Goal: Check status: Check status

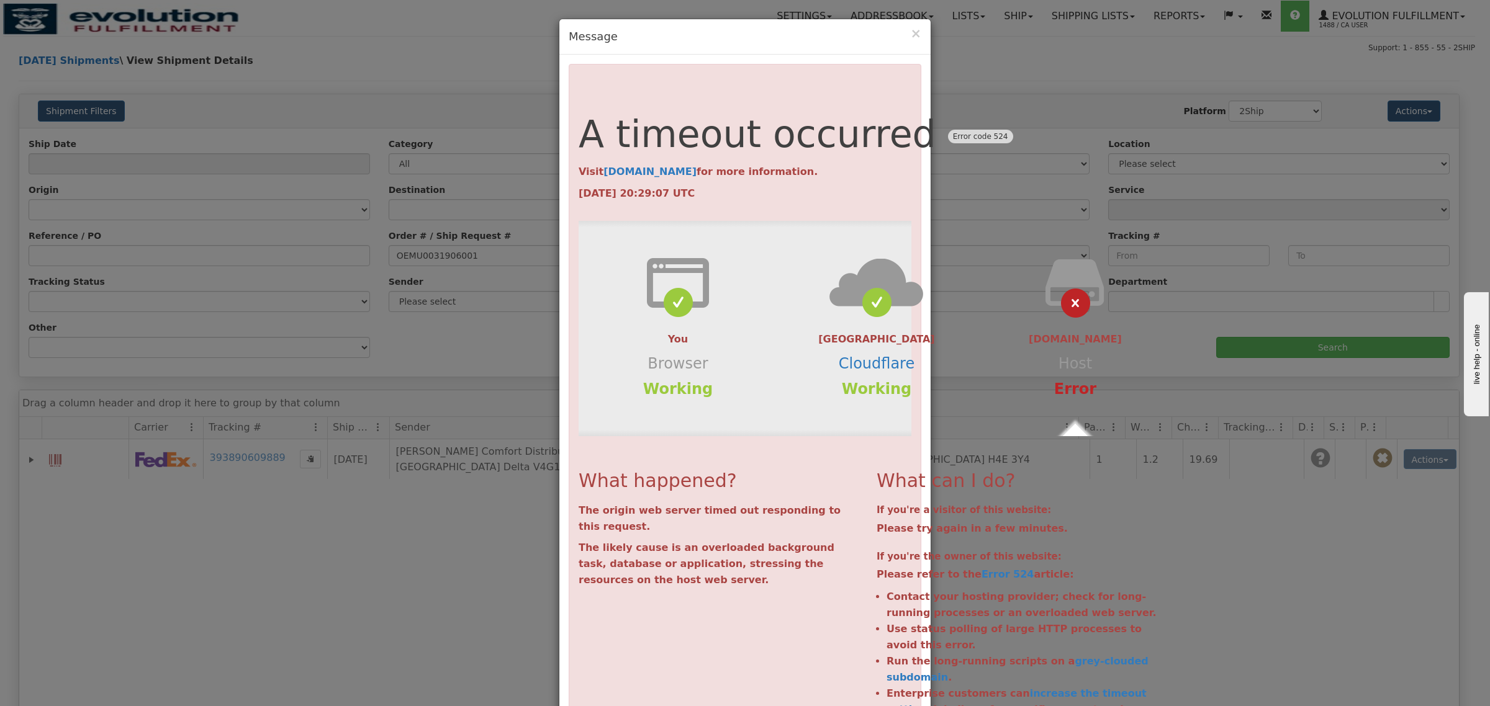
click at [901, 34] on h4 "Message" at bounding box center [745, 37] width 353 height 16
click at [910, 34] on span "×" at bounding box center [915, 33] width 11 height 15
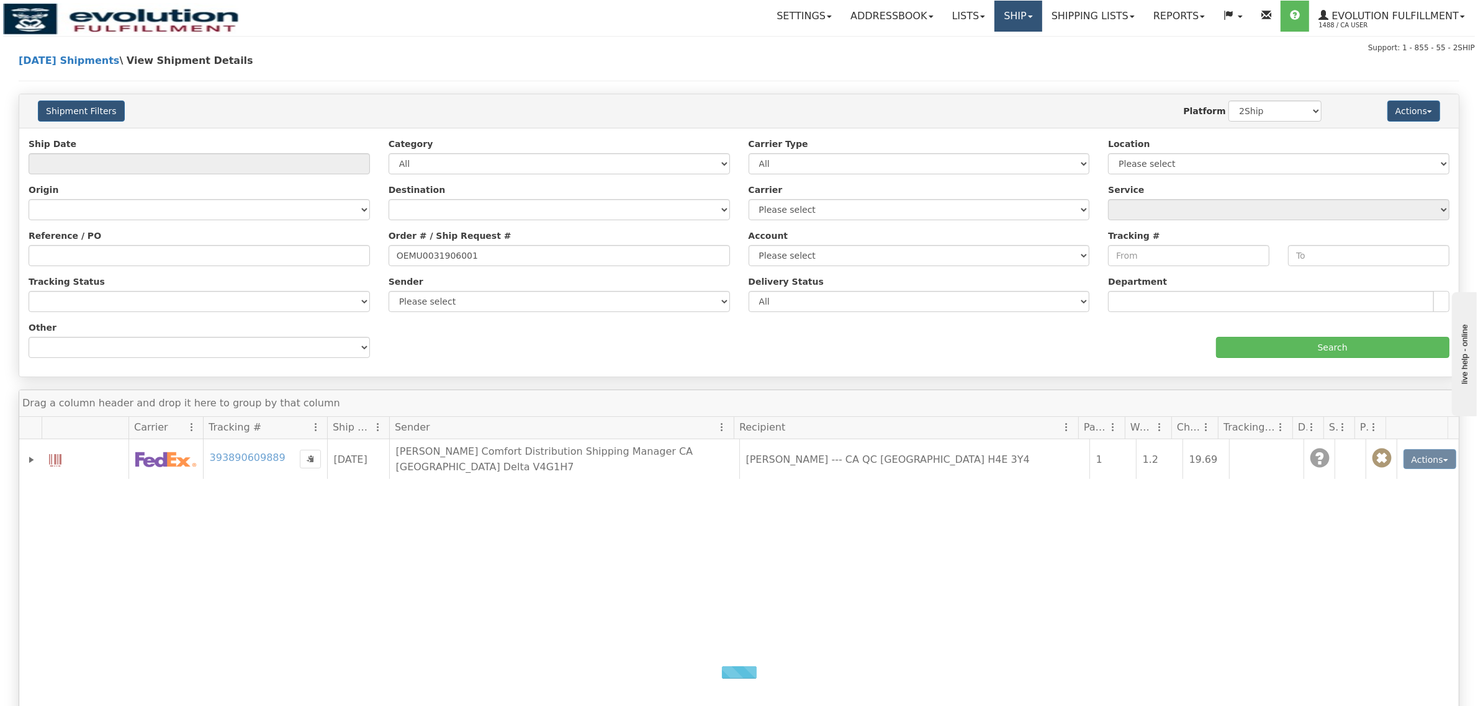
click at [1042, 22] on link "Ship" at bounding box center [1018, 16] width 48 height 31
click at [1022, 58] on span "OnHold / Order Queue" at bounding box center [980, 60] width 97 height 10
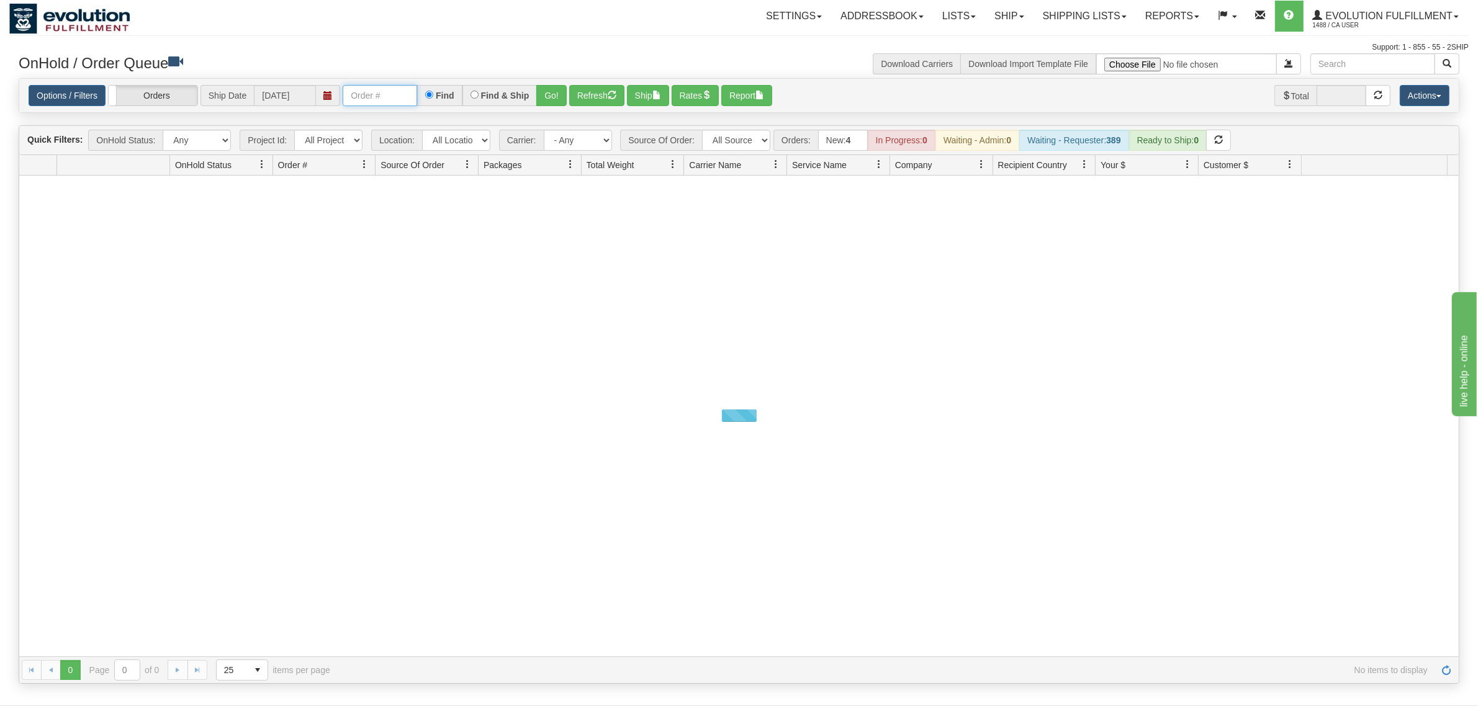
click at [398, 100] on input "text" at bounding box center [380, 95] width 74 height 21
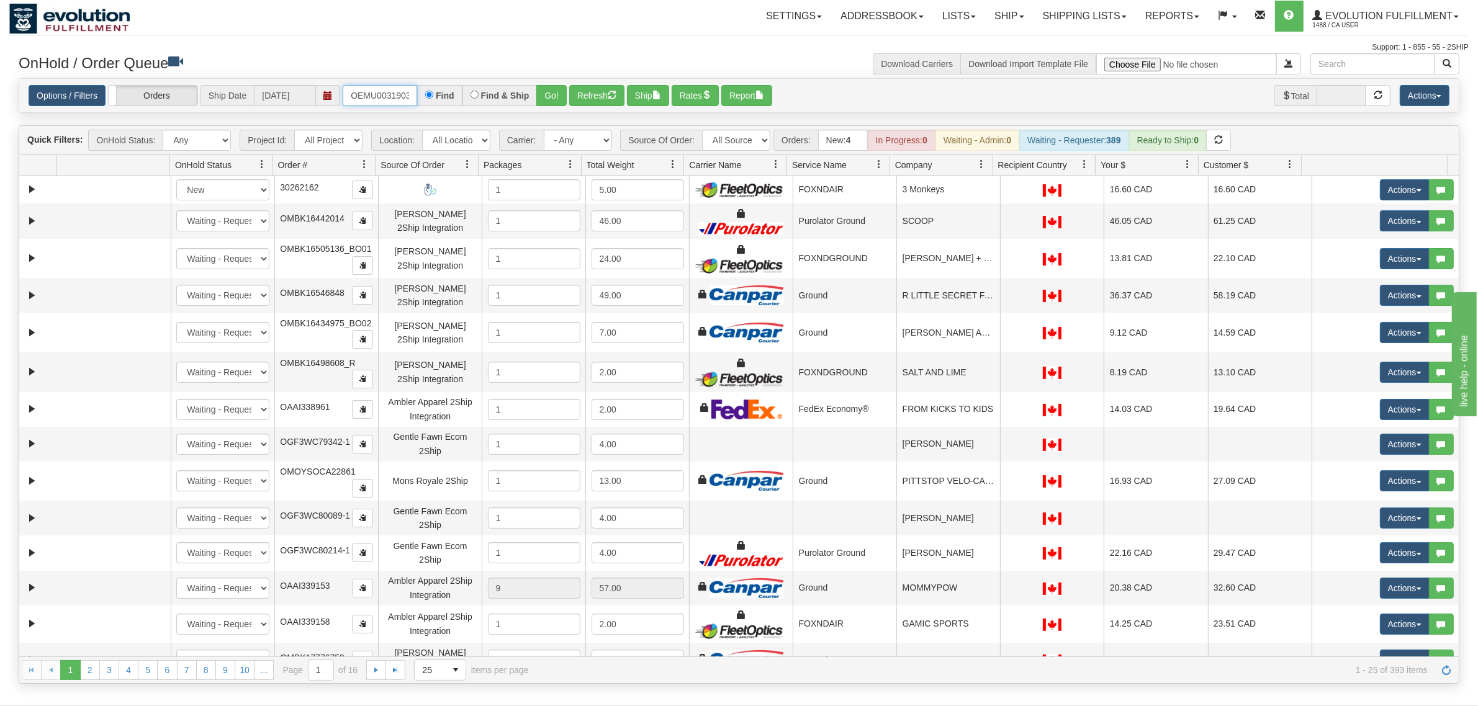
type input "OEMU0031903001"
click at [546, 94] on button "Go!" at bounding box center [551, 95] width 30 height 21
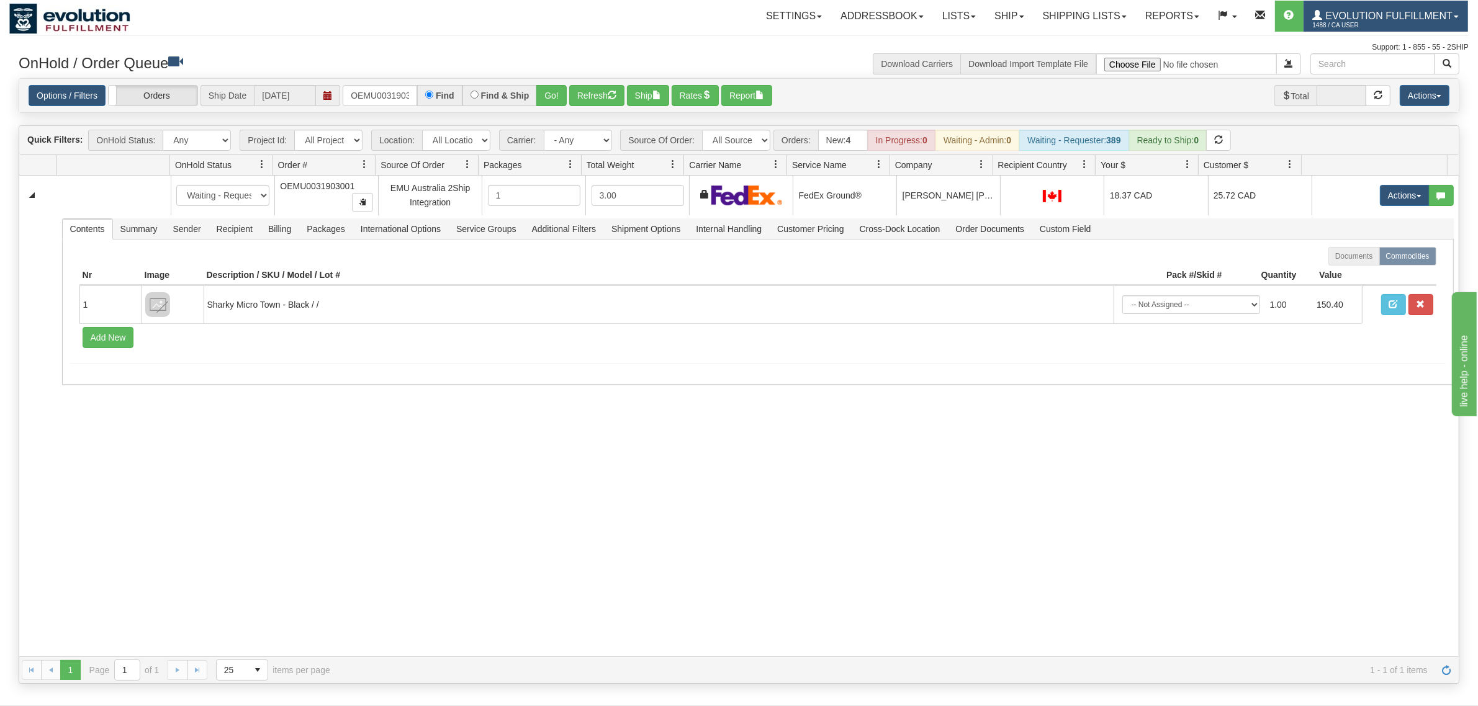
click at [1378, 9] on link "Evolution Fulfillment 1488 / CA User" at bounding box center [1385, 16] width 164 height 31
click at [1385, 73] on span "LOG OUT" at bounding box center [1384, 76] width 39 height 10
